Goal: Task Accomplishment & Management: Manage account settings

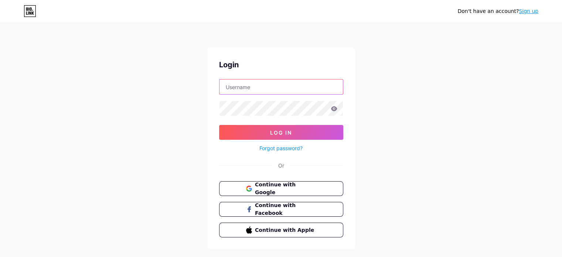
paste input "TNZSales"
click at [253, 83] on input "text" at bounding box center [281, 86] width 123 height 15
type input "TNZSales"
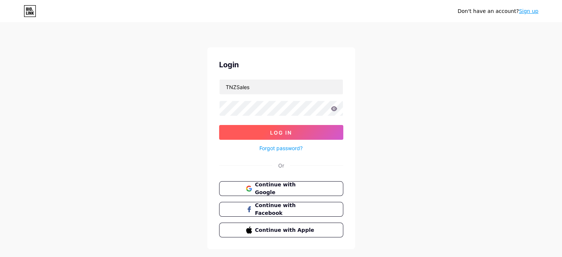
click at [280, 135] on span "Log In" at bounding box center [281, 132] width 22 height 6
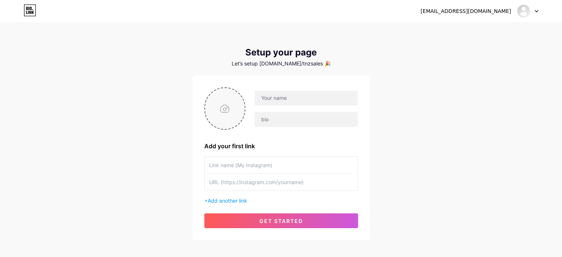
click at [219, 106] on input "file" at bounding box center [225, 108] width 40 height 41
type input "C:\fakepath\400.jpg"
click at [294, 100] on input "text" at bounding box center [306, 98] width 103 height 15
paste input "TNZSales"
type input "TNZSales"
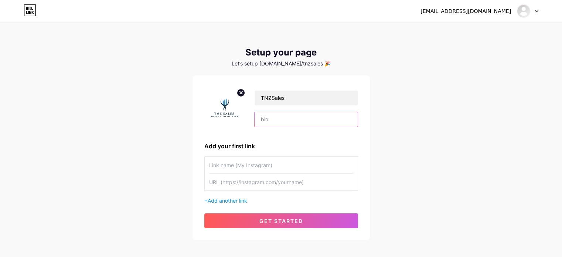
click at [312, 116] on input "text" at bounding box center [306, 119] width 103 height 15
paste input "At TNZ Sales, we create modern, SEO-friendly websites and optimize Google Busin…"
type input "At TNZ Sales, we create modern, SEO-friendly websites and optimize Google Busin…"
click at [407, 165] on div "[EMAIL_ADDRESS][DOMAIN_NAME] Dashboard Logout Setup your page Let’s setup [DOMA…" at bounding box center [281, 132] width 562 height 264
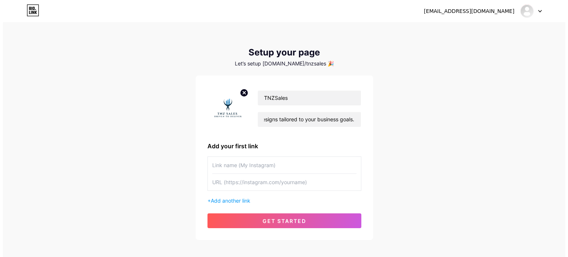
scroll to position [0, 0]
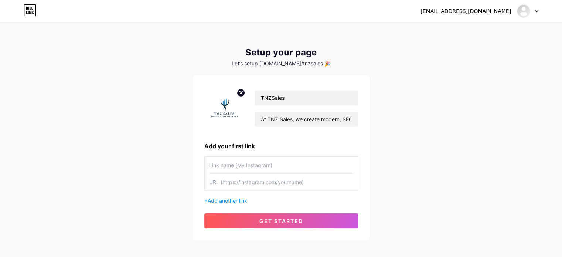
paste input "[URL][DOMAIN_NAME]"
click at [265, 180] on input "text" at bounding box center [281, 182] width 144 height 17
type input "[URL][DOMAIN_NAME]"
click at [274, 165] on input "text" at bounding box center [281, 165] width 144 height 17
paste input "Local SEO [GEOGRAPHIC_DATA], [GEOGRAPHIC_DATA]"
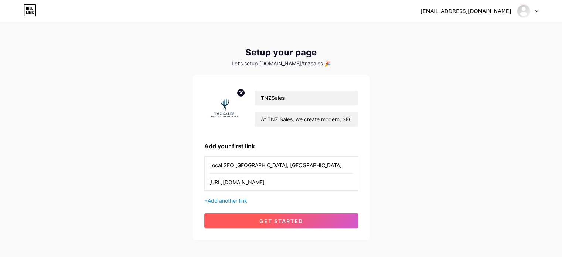
type input "Local SEO [GEOGRAPHIC_DATA], [GEOGRAPHIC_DATA]"
click at [285, 215] on button "get started" at bounding box center [281, 220] width 154 height 15
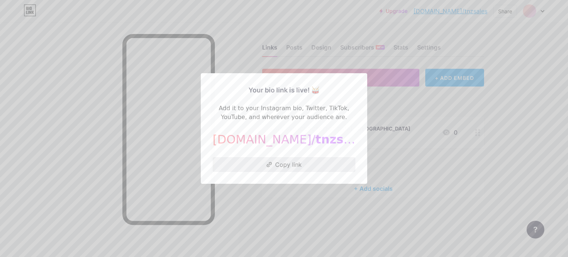
click at [285, 161] on button "Copy link" at bounding box center [284, 164] width 143 height 15
